Goal: Information Seeking & Learning: Learn about a topic

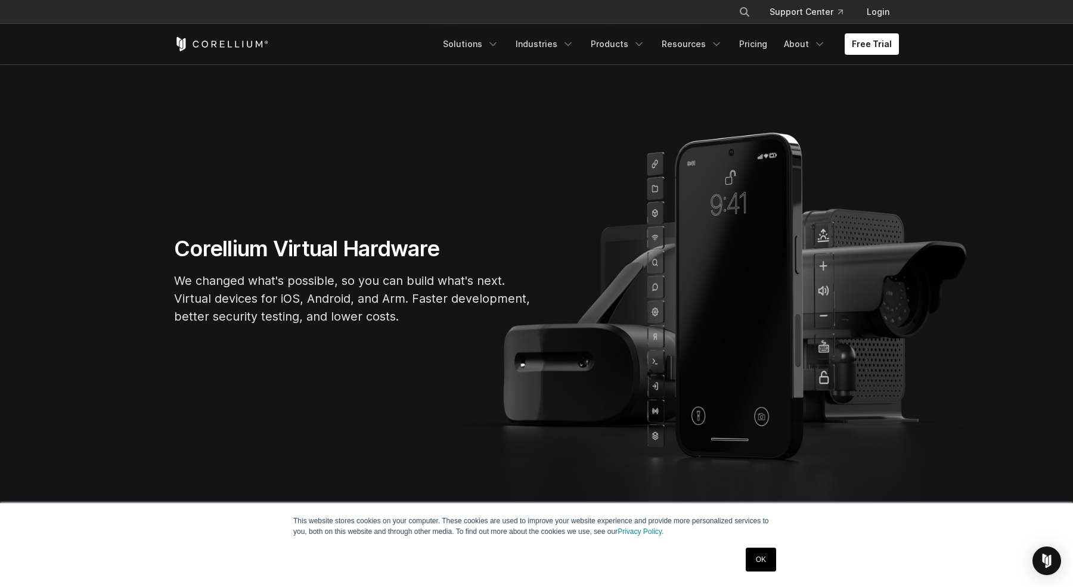
scroll to position [84, 0]
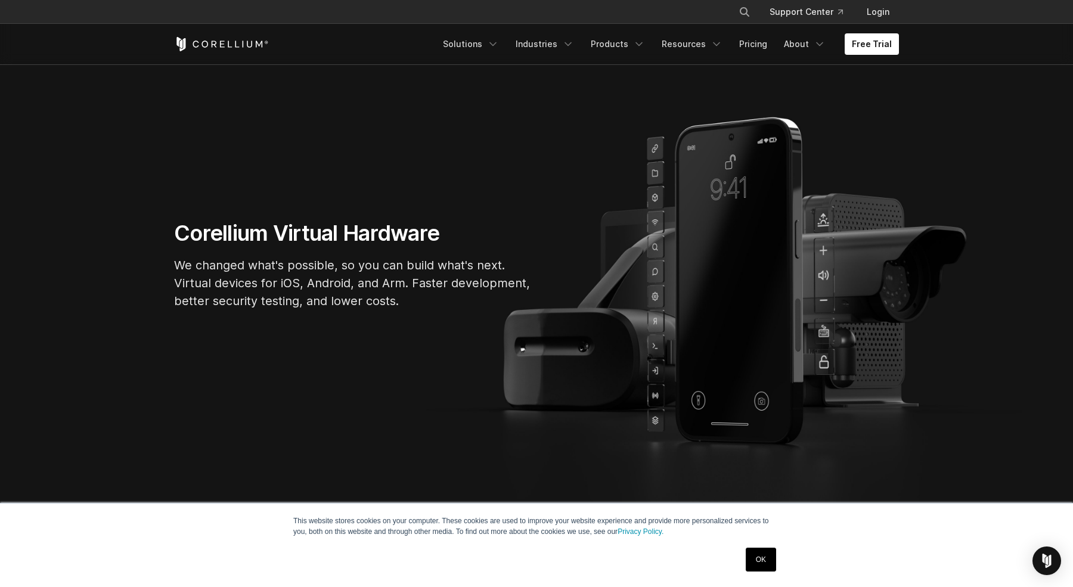
click at [761, 547] on div "OK" at bounding box center [761, 559] width 38 height 31
click at [761, 553] on link "OK" at bounding box center [761, 560] width 30 height 24
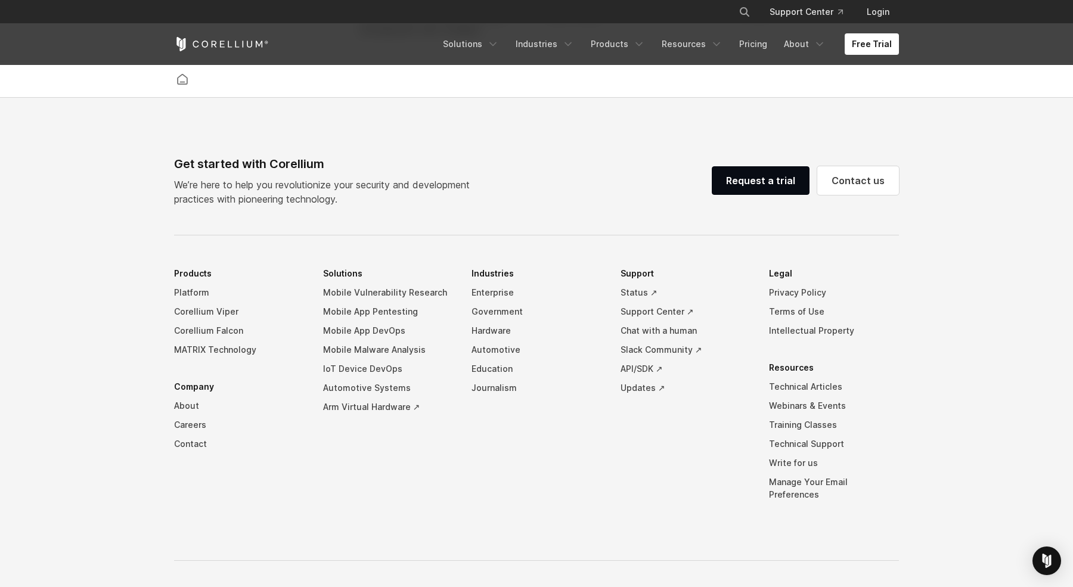
scroll to position [2748, 0]
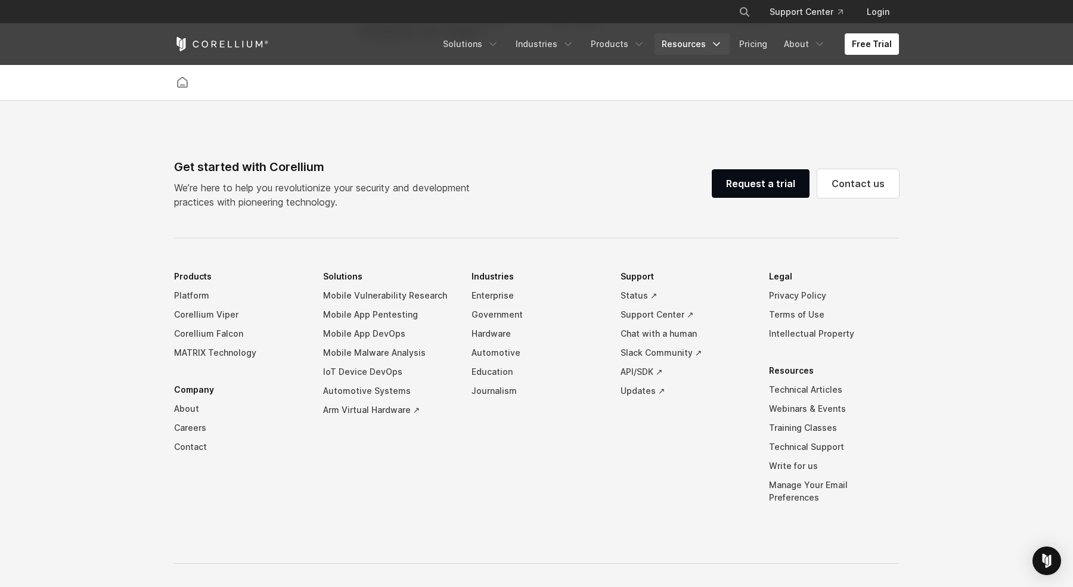
click at [701, 52] on link "Resources" at bounding box center [692, 43] width 75 height 21
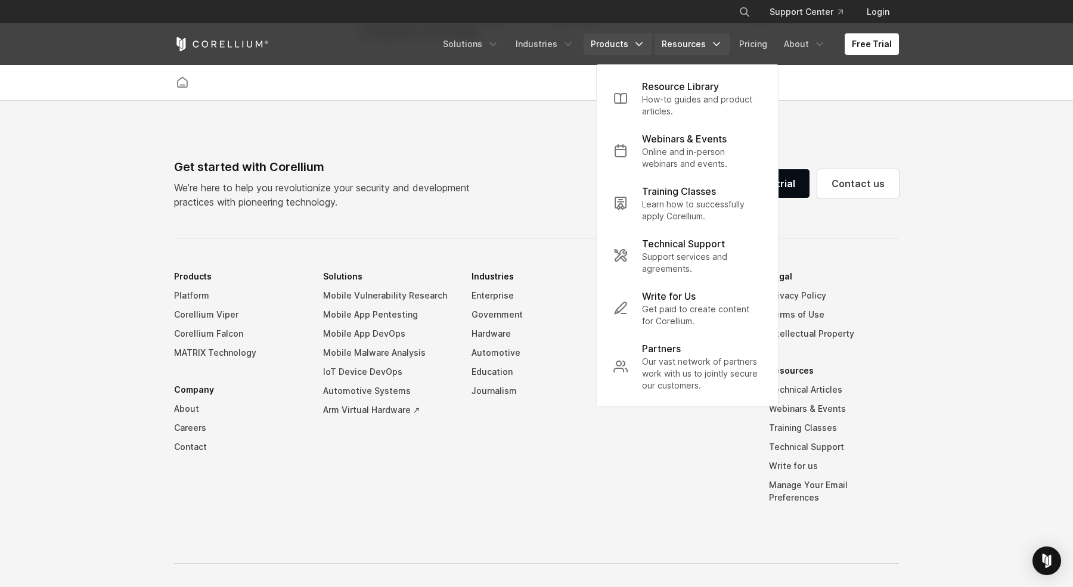
click at [607, 48] on link "Products" at bounding box center [618, 43] width 69 height 21
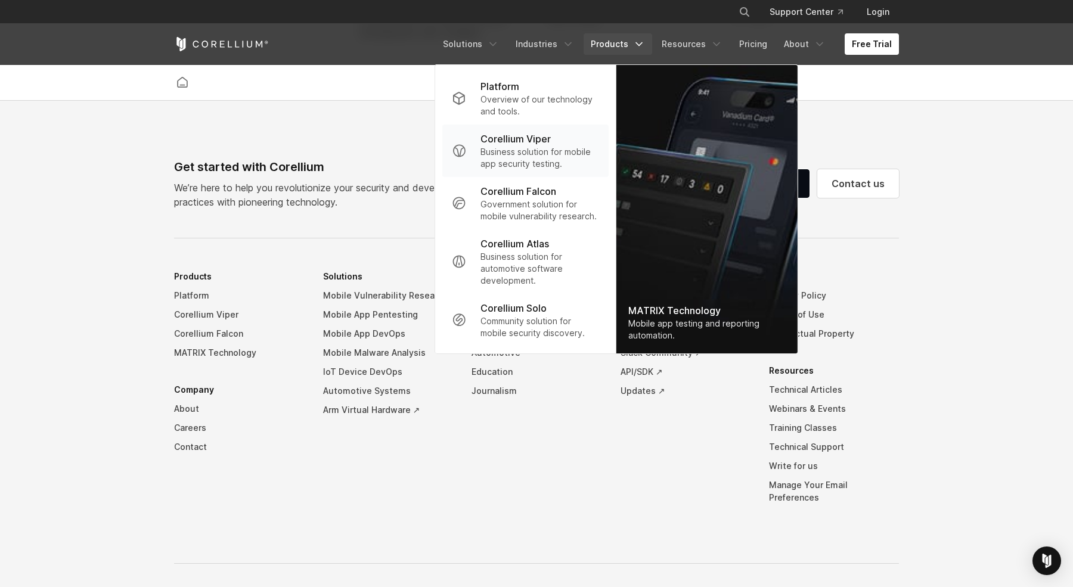
click at [559, 141] on div "Corellium Viper" at bounding box center [539, 139] width 119 height 14
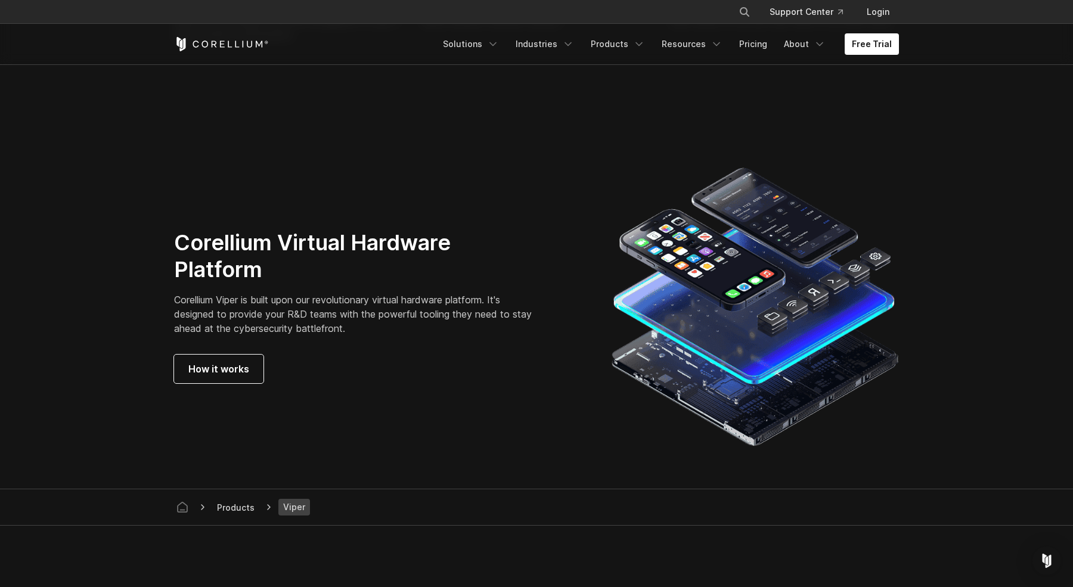
scroll to position [3484, 0]
